Goal: Task Accomplishment & Management: Manage account settings

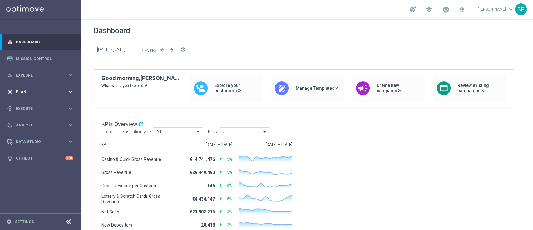
click at [55, 90] on span "Plan" at bounding box center [42, 92] width 52 height 4
click at [27, 132] on link "Streams" at bounding box center [40, 132] width 49 height 5
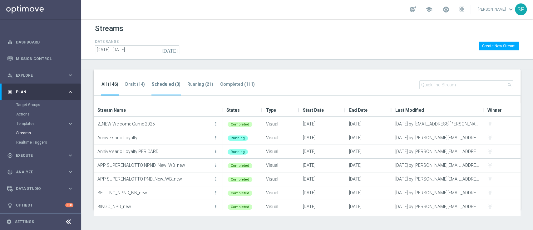
click at [174, 84] on tab-header "Scheduled (0)" at bounding box center [166, 84] width 29 height 5
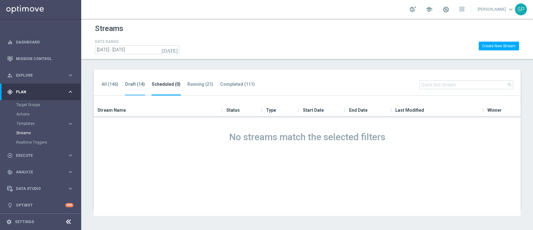
click at [135, 83] on tab-header "Draft (14)" at bounding box center [135, 84] width 20 height 5
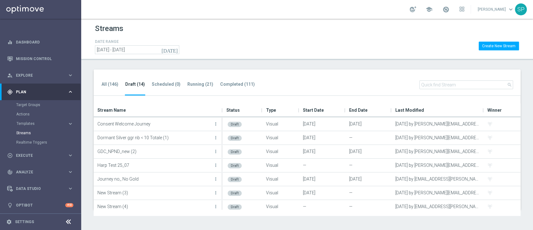
click at [203, 77] on div "All (146) Draft (14) Scheduled (0) Running (21) Completed (111) search" at bounding box center [307, 82] width 427 height 27
click at [197, 84] on tab-header "Running (21)" at bounding box center [200, 84] width 26 height 5
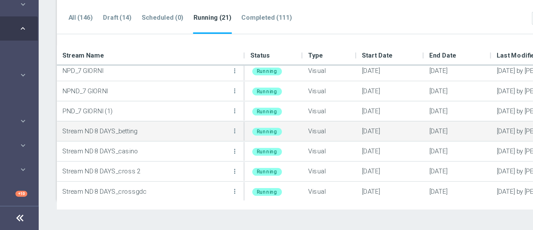
scroll to position [128, 0]
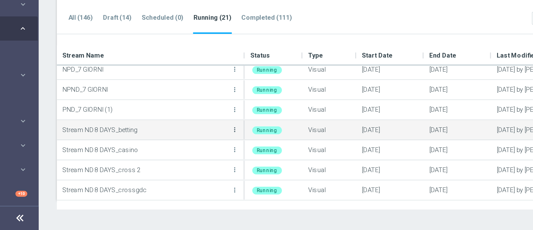
click at [213, 160] on icon "more_vert" at bounding box center [215, 160] width 5 height 5
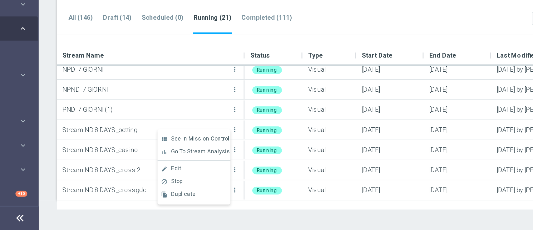
click at [201, 210] on div "view_module See in Mission Control bar_chart Go To Stream Analysis create Edit" at bounding box center [188, 187] width 50 height 52
click at [199, 203] on div "Duplicate" at bounding box center [191, 205] width 38 height 4
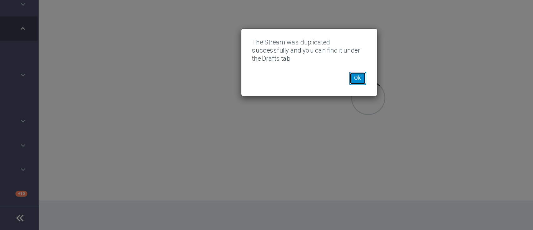
click at [299, 125] on button "Ok" at bounding box center [300, 125] width 12 height 9
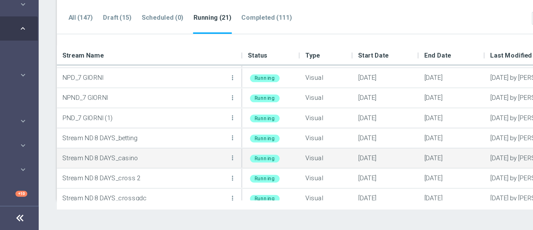
scroll to position [141, 0]
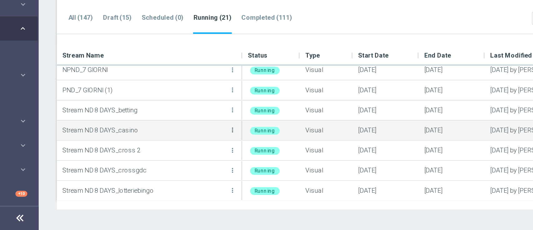
click at [213, 161] on icon "more_vert" at bounding box center [214, 161] width 5 height 5
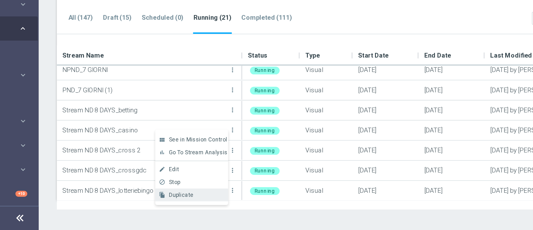
click at [181, 208] on div "file_copy Duplicate" at bounding box center [186, 205] width 50 height 9
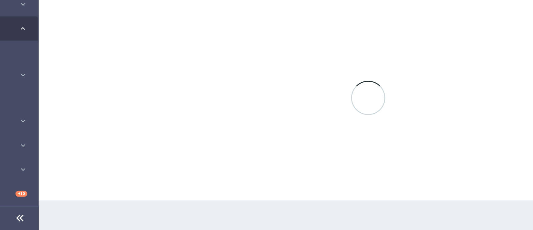
scroll to position [0, 0]
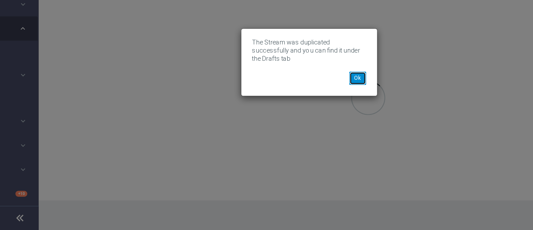
click at [299, 121] on button "Ok" at bounding box center [300, 125] width 12 height 9
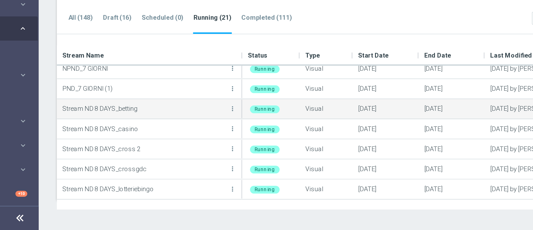
scroll to position [151, 0]
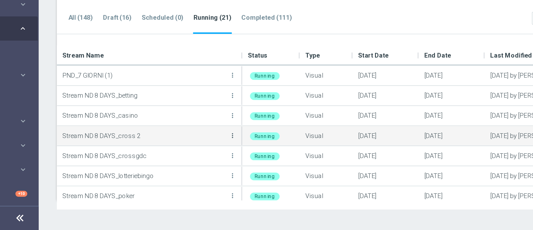
click at [214, 165] on icon "more_vert" at bounding box center [214, 164] width 5 height 5
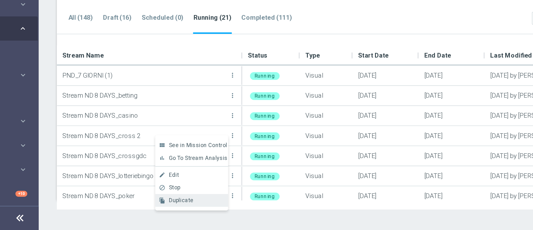
click at [195, 206] on div "file_copy Duplicate" at bounding box center [186, 209] width 50 height 9
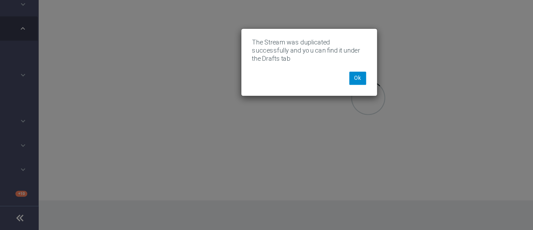
drag, startPoint x: 302, startPoint y: 127, endPoint x: 298, endPoint y: 124, distance: 5.1
click at [298, 124] on div "The Stream was duplicated successfully and you can find it under the Drafts tab…" at bounding box center [266, 115] width 93 height 46
click at [298, 124] on button "Ok" at bounding box center [300, 125] width 12 height 9
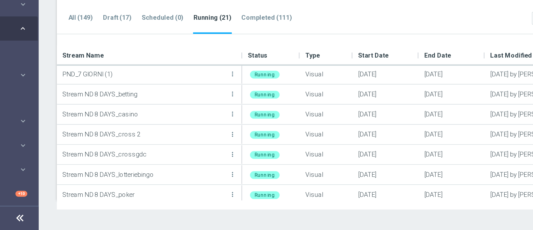
scroll to position [152, 0]
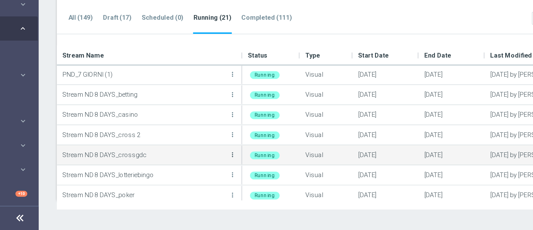
click at [215, 176] on icon "more_vert" at bounding box center [214, 178] width 5 height 5
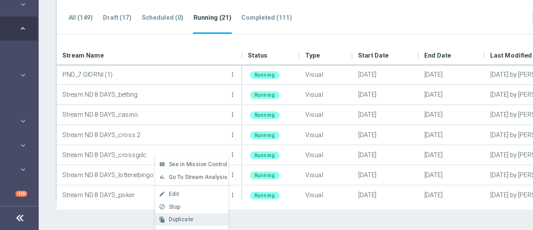
click at [188, 222] on div "Duplicate" at bounding box center [190, 222] width 38 height 4
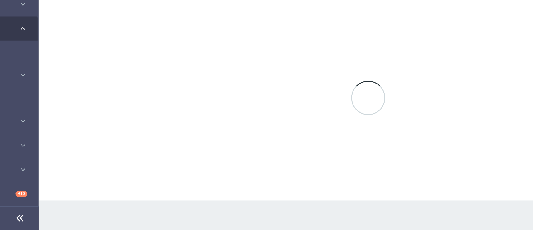
scroll to position [0, 0]
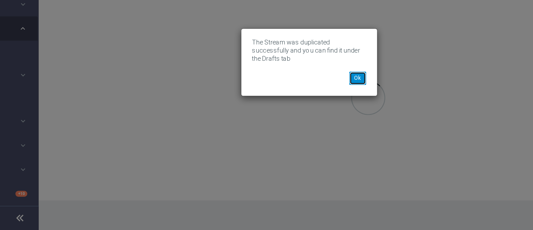
click at [298, 125] on button "Ok" at bounding box center [300, 125] width 12 height 9
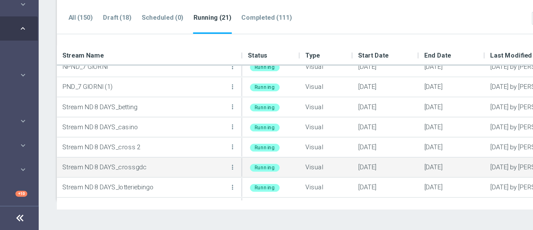
scroll to position [144, 0]
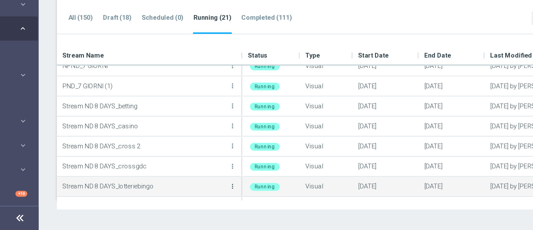
click at [214, 199] on icon "more_vert" at bounding box center [214, 199] width 5 height 5
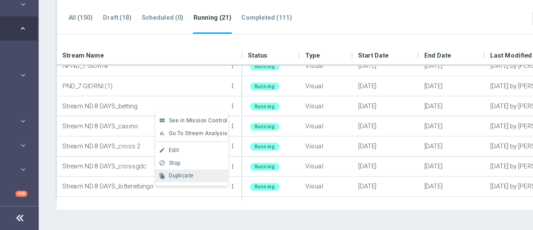
click at [206, 192] on div "Duplicate" at bounding box center [190, 192] width 38 height 4
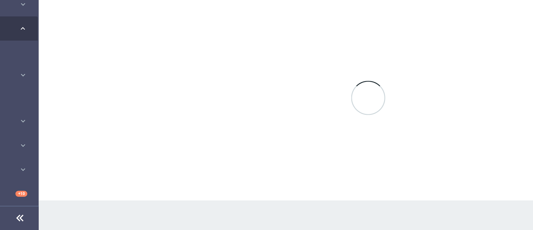
scroll to position [0, 0]
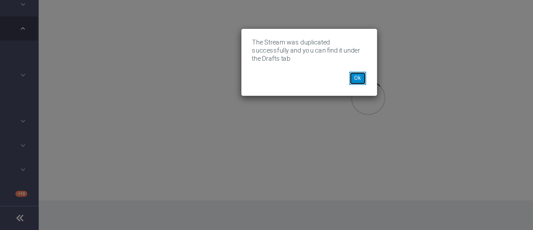
click at [300, 125] on button "Ok" at bounding box center [300, 125] width 12 height 9
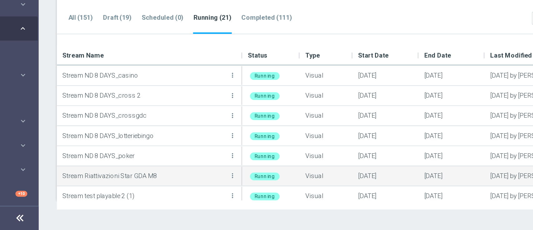
scroll to position [188, 0]
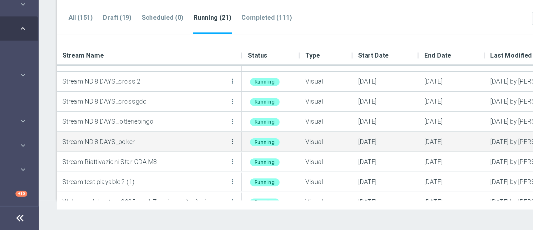
click at [213, 171] on icon "more_vert" at bounding box center [214, 168] width 5 height 5
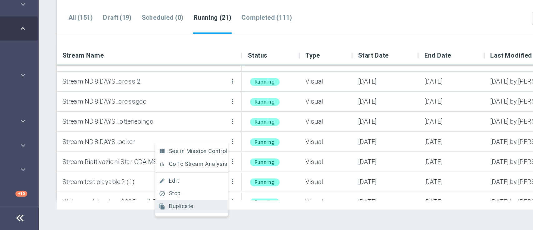
click at [188, 217] on div "file_copy Duplicate" at bounding box center [186, 213] width 50 height 9
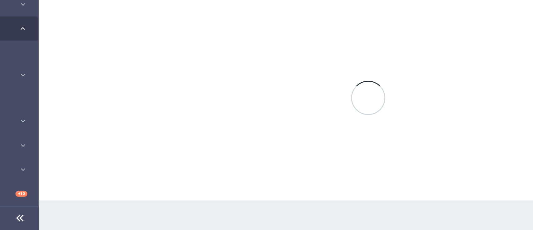
scroll to position [0, 0]
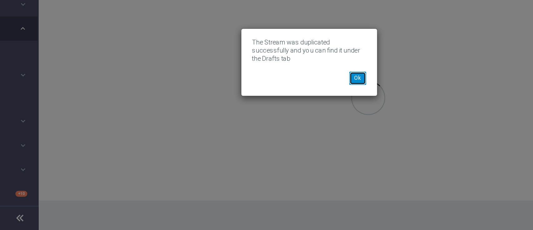
click at [300, 124] on button "Ok" at bounding box center [300, 125] width 12 height 9
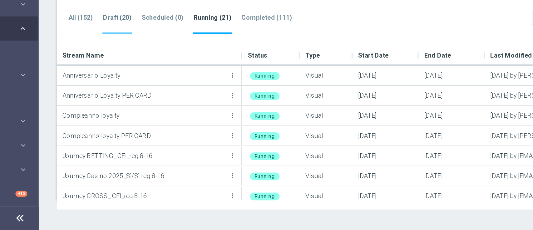
click at [140, 87] on tab-header "Draft (20)" at bounding box center [135, 84] width 20 height 5
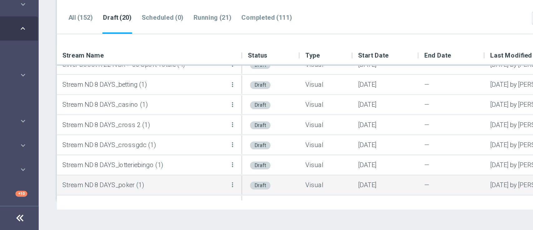
scroll to position [103, 0]
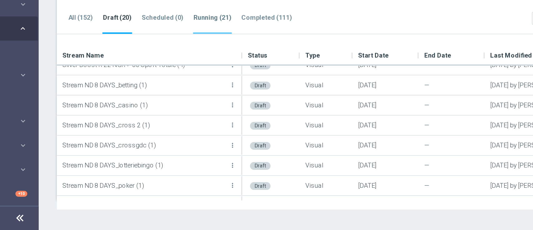
click at [195, 83] on tab-header "Running (21)" at bounding box center [200, 84] width 26 height 5
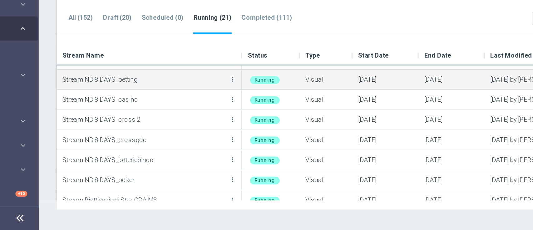
scroll to position [151, 0]
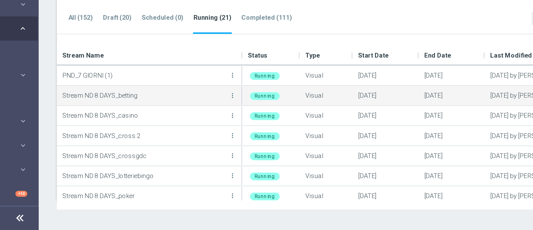
click at [215, 133] on button "more_vert" at bounding box center [214, 137] width 6 height 12
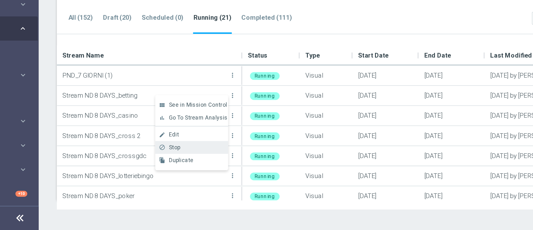
click at [198, 173] on div "Stop" at bounding box center [190, 173] width 38 height 4
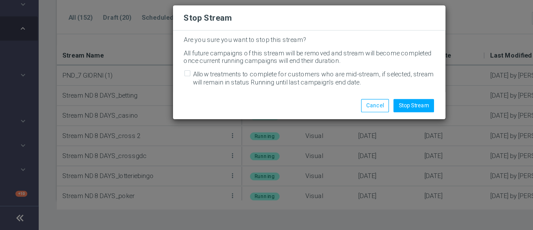
click at [211, 128] on label "Allow treatments to complete for customers who are mid-stream, if selected, str…" at bounding box center [270, 125] width 166 height 11
click at [185, 125] on input "Allow treatments to complete for customers who are mid-stream, if selected, str…" at bounding box center [183, 123] width 4 height 4
checkbox input "true"
click at [341, 140] on button "Stop Stream" at bounding box center [338, 144] width 28 height 9
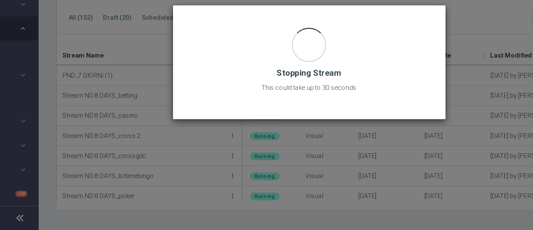
scroll to position [0, 0]
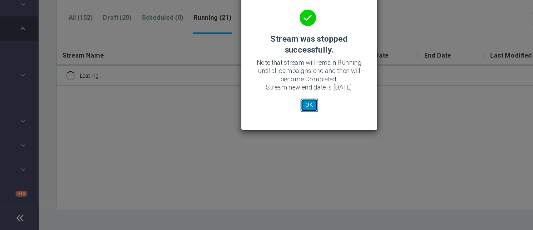
click at [266, 142] on button "OK" at bounding box center [267, 144] width 12 height 9
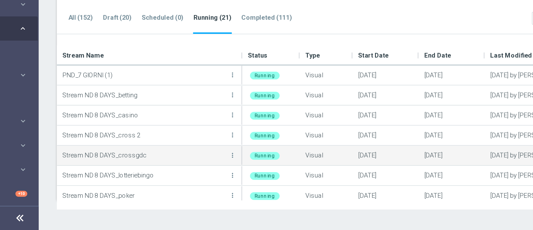
scroll to position [152, 0]
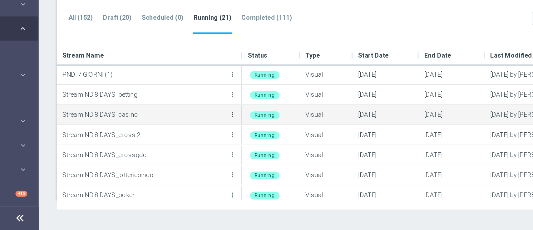
click at [216, 151] on icon "more_vert" at bounding box center [214, 150] width 5 height 5
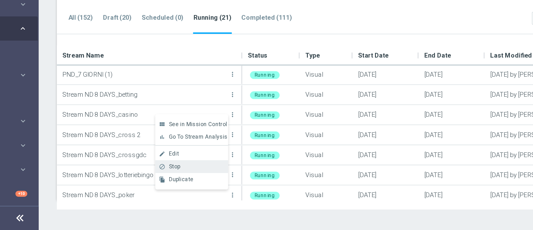
click at [188, 187] on div "Stop" at bounding box center [190, 186] width 38 height 4
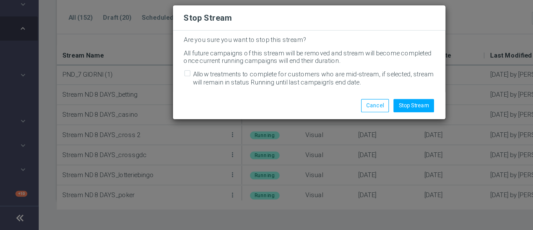
click at [257, 123] on label "Allow treatments to complete for customers who are mid-stream, if selected, str…" at bounding box center [270, 125] width 166 height 11
click at [185, 123] on input "Allow treatments to complete for customers who are mid-stream, if selected, str…" at bounding box center [183, 123] width 4 height 4
checkbox input "true"
click at [344, 140] on button "Stop Stream" at bounding box center [338, 144] width 28 height 9
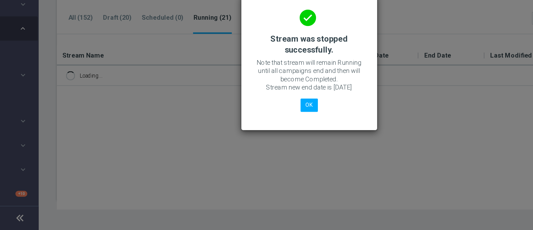
scroll to position [0, 0]
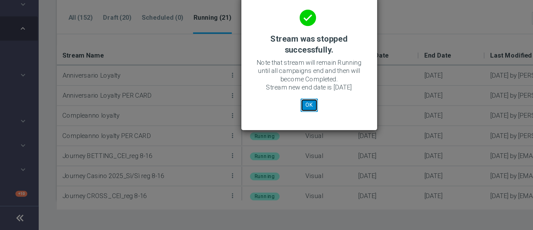
click at [266, 146] on button "OK" at bounding box center [267, 144] width 12 height 9
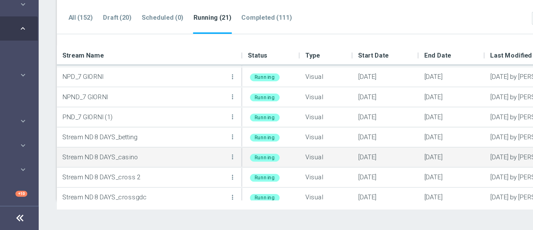
scroll to position [122, 0]
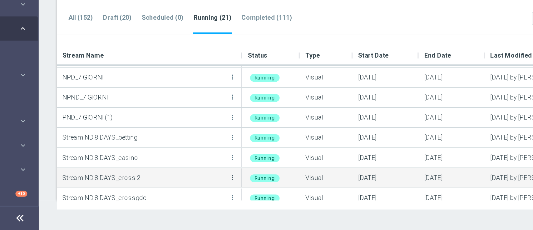
click at [214, 196] on icon "more_vert" at bounding box center [214, 193] width 5 height 5
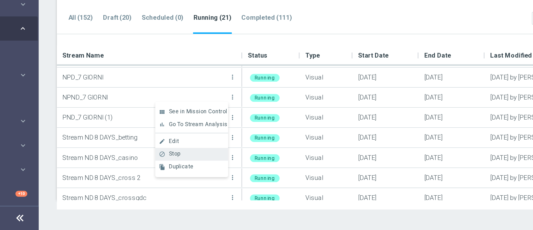
click at [203, 174] on div "block Stop" at bounding box center [186, 177] width 50 height 9
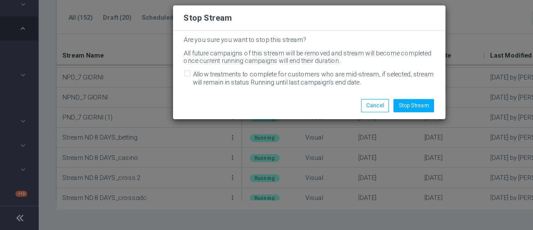
click at [256, 129] on label "Allow treatments to complete for customers who are mid-stream, if selected, str…" at bounding box center [270, 125] width 166 height 11
click at [185, 125] on input "Allow treatments to complete for customers who are mid-stream, if selected, str…" at bounding box center [183, 123] width 4 height 4
checkbox input "true"
click at [347, 148] on button "Stop Stream" at bounding box center [338, 144] width 28 height 9
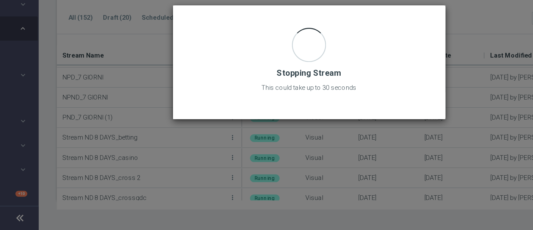
scroll to position [0, 0]
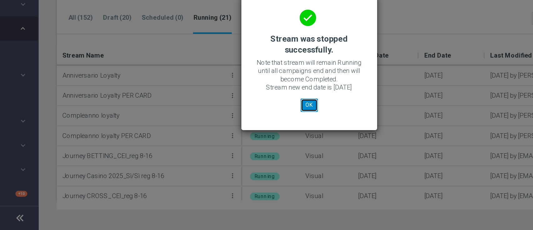
click at [268, 146] on button "OK" at bounding box center [267, 144] width 12 height 9
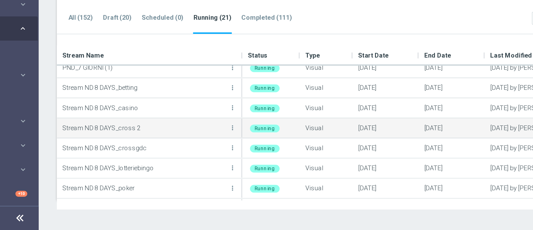
scroll to position [156, 0]
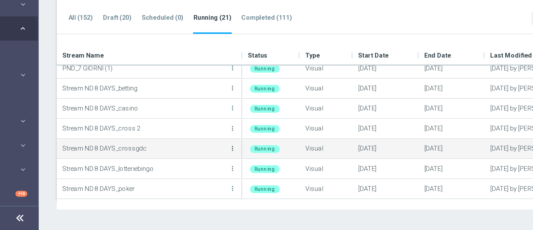
click at [215, 174] on icon "more_vert" at bounding box center [214, 173] width 5 height 5
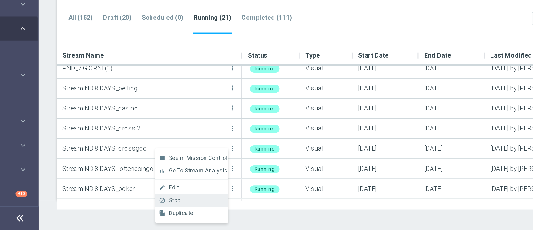
click at [195, 209] on div "Stop" at bounding box center [190, 209] width 38 height 4
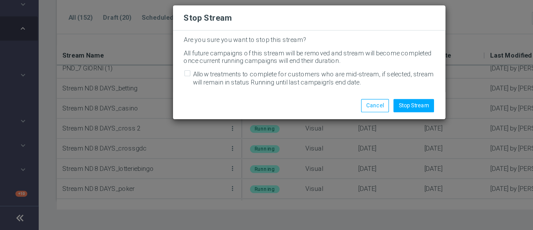
click at [282, 122] on label "Allow treatments to complete for customers who are mid-stream, if selected, str…" at bounding box center [270, 125] width 166 height 11
click at [185, 122] on input "Allow treatments to complete for customers who are mid-stream, if selected, str…" at bounding box center [183, 123] width 4 height 4
checkbox input "true"
click at [333, 147] on button "Stop Stream" at bounding box center [338, 144] width 28 height 9
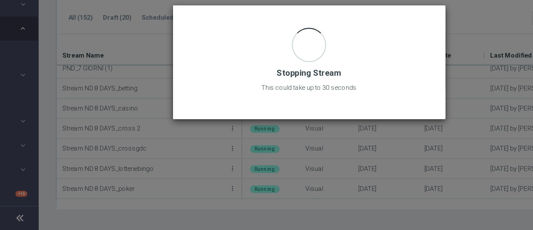
scroll to position [0, 0]
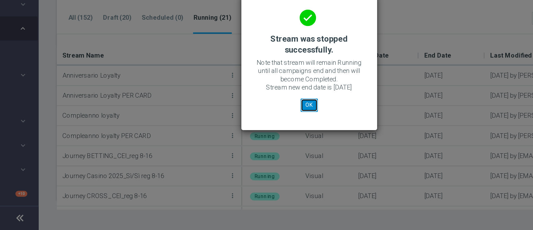
click at [262, 144] on button "OK" at bounding box center [267, 144] width 12 height 9
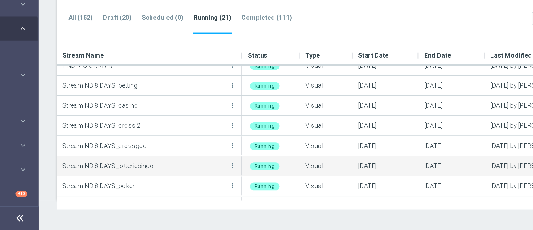
scroll to position [163, 0]
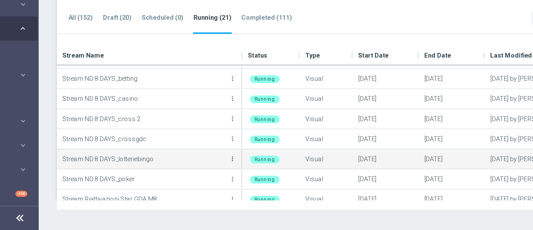
click at [216, 181] on icon "more_vert" at bounding box center [214, 180] width 5 height 5
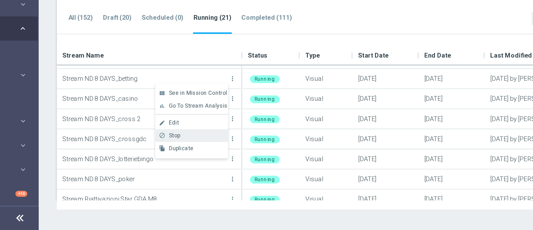
click at [205, 166] on div "Stop" at bounding box center [190, 165] width 38 height 4
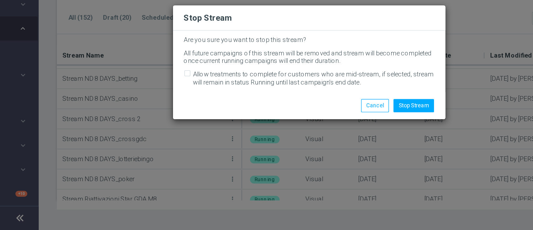
click at [266, 126] on label "Allow treatments to complete for customers who are mid-stream, if selected, str…" at bounding box center [270, 125] width 166 height 11
click at [185, 125] on input "Allow treatments to complete for customers who are mid-stream, if selected, str…" at bounding box center [183, 123] width 4 height 4
checkbox input "true"
click at [342, 142] on button "Stop Stream" at bounding box center [338, 144] width 28 height 9
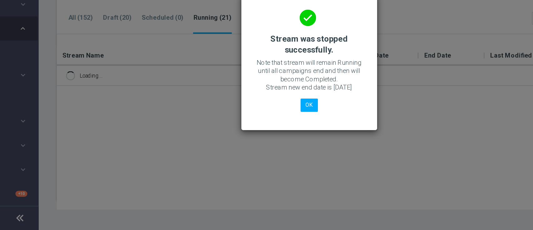
scroll to position [0, 0]
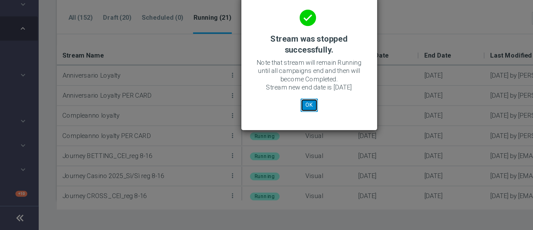
click at [266, 145] on button "OK" at bounding box center [267, 144] width 12 height 9
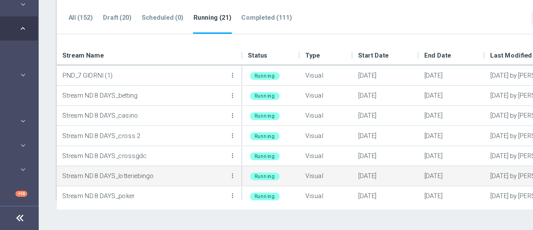
scroll to position [157, 0]
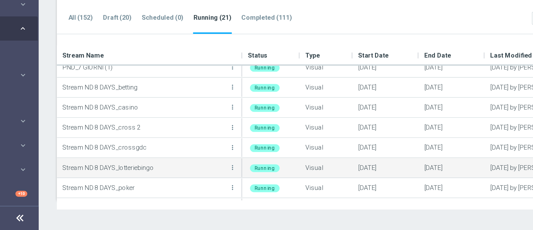
click at [211, 187] on button "more_vert" at bounding box center [214, 187] width 6 height 12
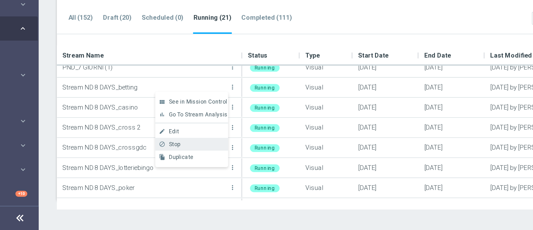
click at [199, 171] on div "Stop" at bounding box center [190, 171] width 38 height 4
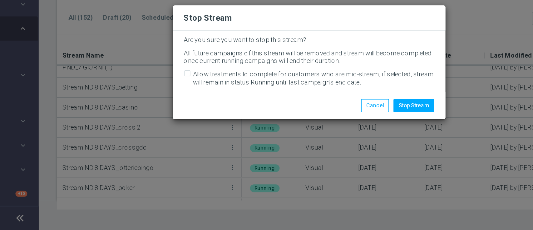
click at [265, 127] on label "Allow treatments to complete for customers who are mid-stream, if selected, str…" at bounding box center [270, 125] width 166 height 11
click at [185, 125] on input "Allow treatments to complete for customers who are mid-stream, if selected, str…" at bounding box center [183, 123] width 4 height 4
checkbox input "true"
click at [339, 142] on button "Stop Stream" at bounding box center [338, 144] width 28 height 9
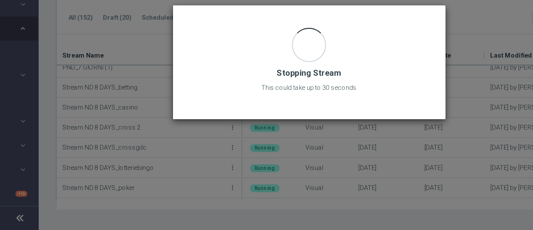
scroll to position [0, 0]
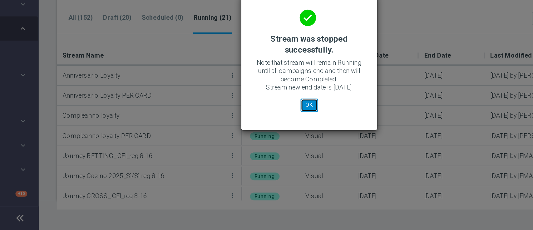
click at [265, 144] on button "OK" at bounding box center [267, 144] width 12 height 9
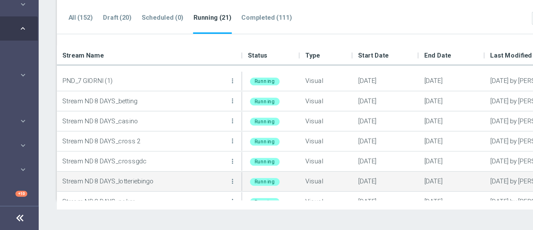
scroll to position [180, 0]
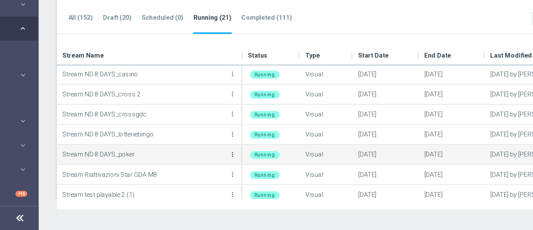
click at [214, 178] on icon "more_vert" at bounding box center [214, 177] width 5 height 5
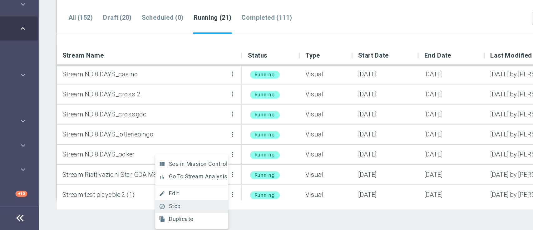
click at [199, 210] on div "block Stop" at bounding box center [186, 213] width 50 height 9
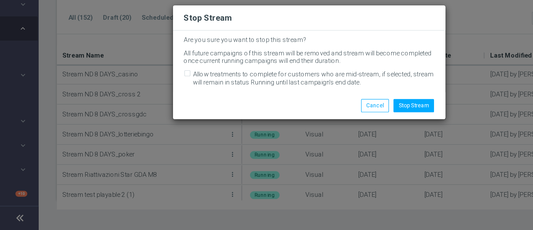
click at [262, 125] on label "Allow treatments to complete for customers who are mid-stream, if selected, str…" at bounding box center [270, 125] width 166 height 11
click at [185, 125] on input "Allow treatments to complete for customers who are mid-stream, if selected, str…" at bounding box center [183, 123] width 4 height 4
checkbox input "true"
click at [340, 143] on button "Stop Stream" at bounding box center [338, 144] width 28 height 9
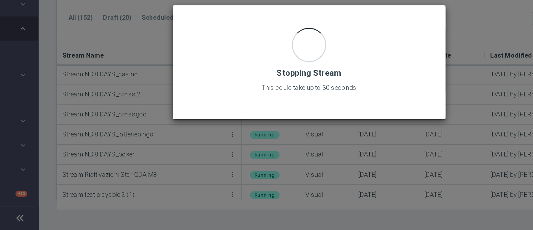
scroll to position [0, 0]
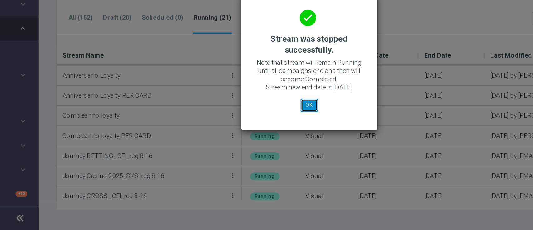
click at [270, 142] on button "OK" at bounding box center [267, 144] width 12 height 9
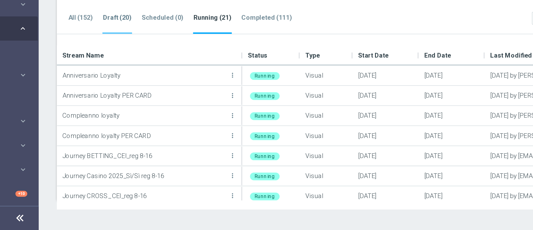
click at [138, 86] on tab-header "Draft (20)" at bounding box center [135, 84] width 20 height 5
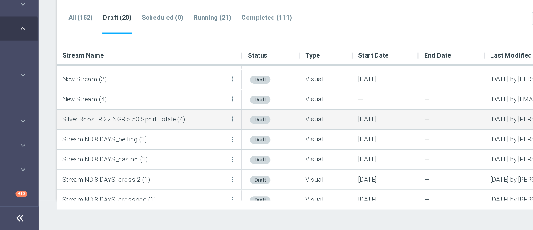
scroll to position [68, 0]
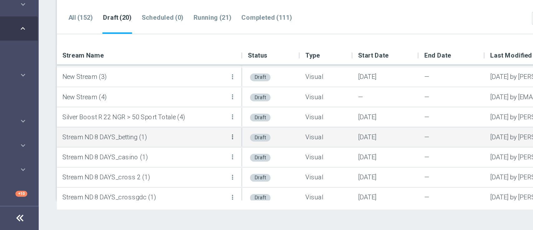
click at [212, 164] on icon "more_vert" at bounding box center [214, 165] width 5 height 5
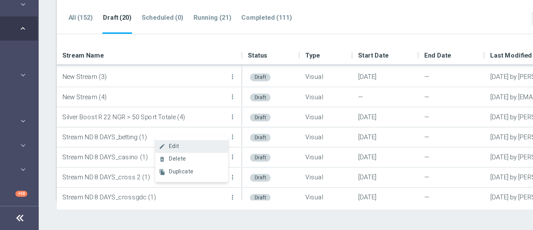
click at [197, 170] on div "create Edit" at bounding box center [186, 172] width 50 height 9
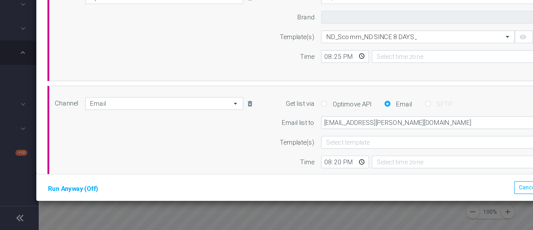
type input "Sisal Marketing"
type input "Central European Time ([GEOGRAPHIC_DATA]) (UTC +02:00)"
type input "Coordinated Universal Time (UTC 00:00)"
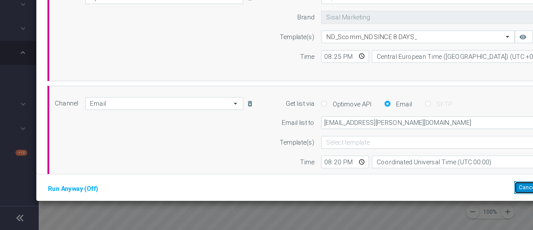
click at [416, 204] on button "Cancel" at bounding box center [416, 200] width 19 height 9
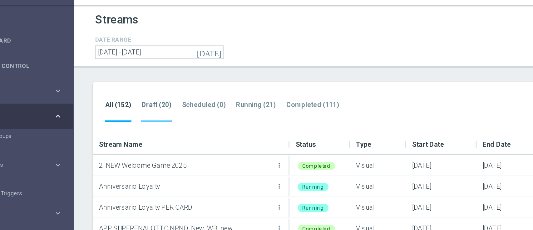
click at [139, 86] on tab-header "Draft (20)" at bounding box center [135, 84] width 20 height 5
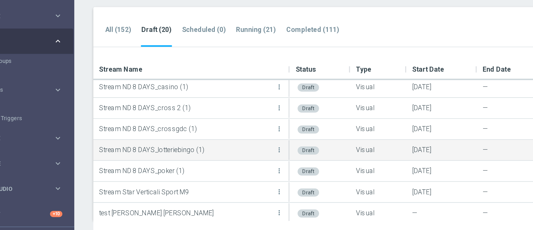
scroll to position [130, 0]
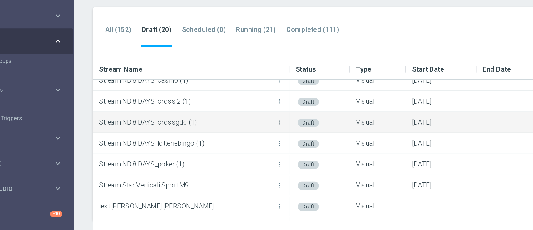
click at [216, 146] on icon "more_vert" at bounding box center [215, 144] width 5 height 5
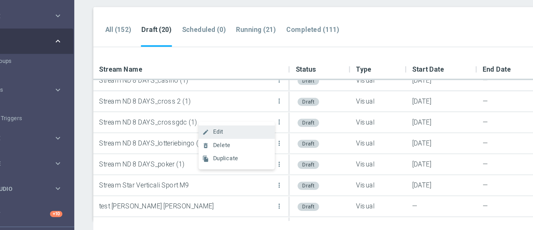
click at [206, 148] on div "create Edit" at bounding box center [188, 151] width 50 height 9
